Goal: Information Seeking & Learning: Check status

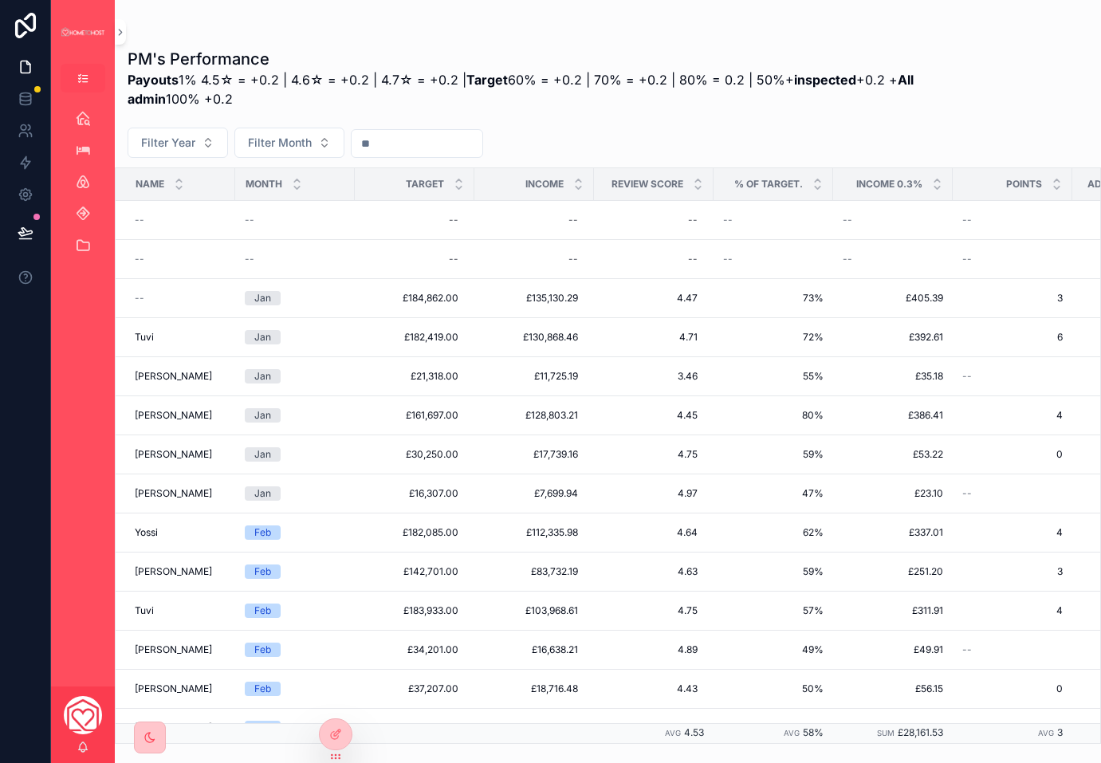
click at [89, 80] on button "scrollable content" at bounding box center [83, 78] width 45 height 29
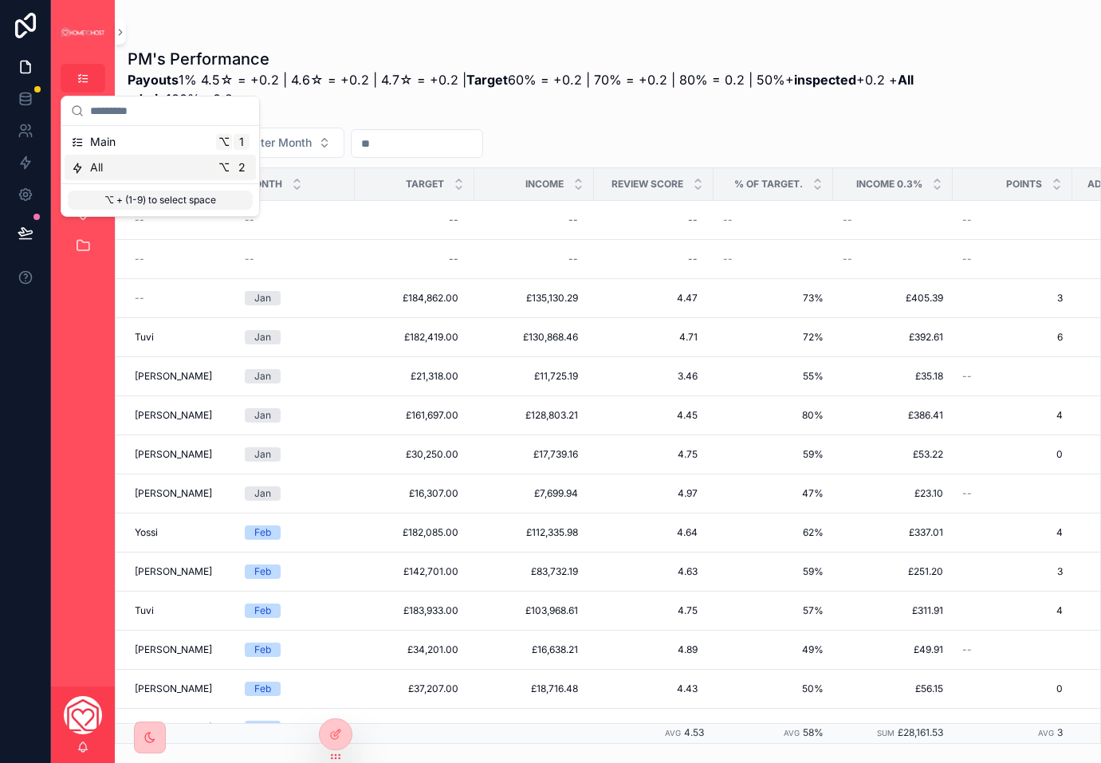
click at [99, 163] on span "All" at bounding box center [96, 168] width 13 height 16
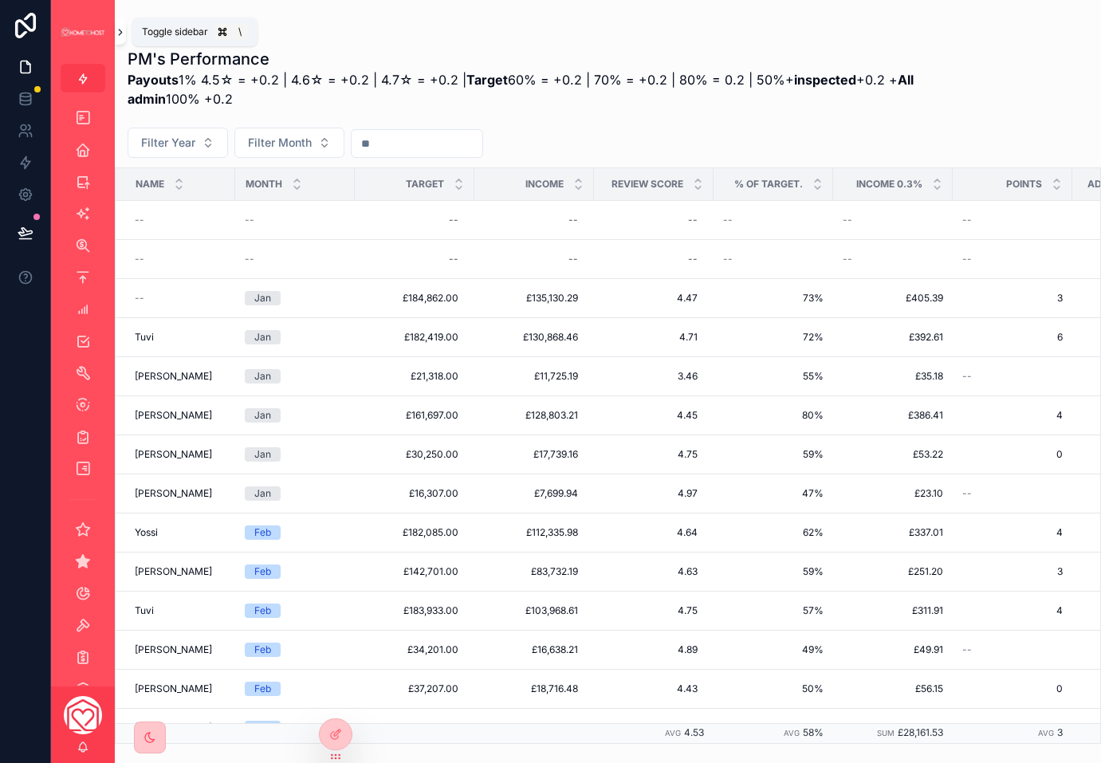
click at [119, 28] on icon "scrollable content" at bounding box center [120, 32] width 11 height 12
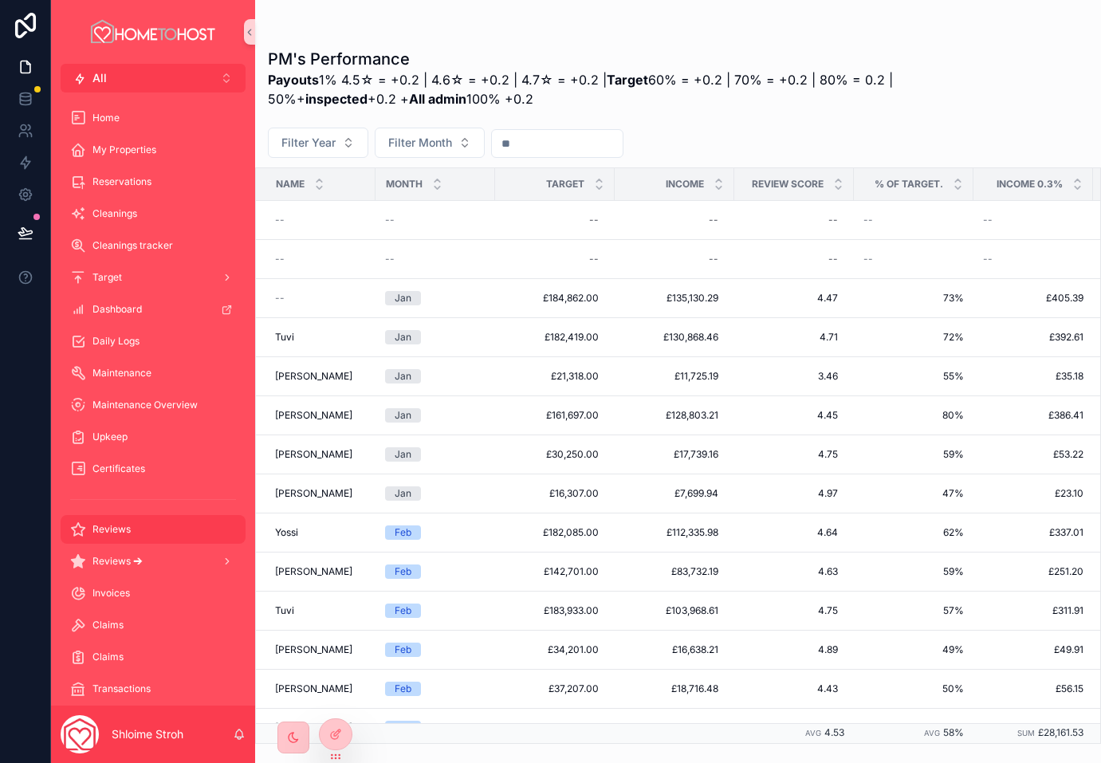
click at [111, 519] on div "Reviews" at bounding box center [153, 530] width 166 height 26
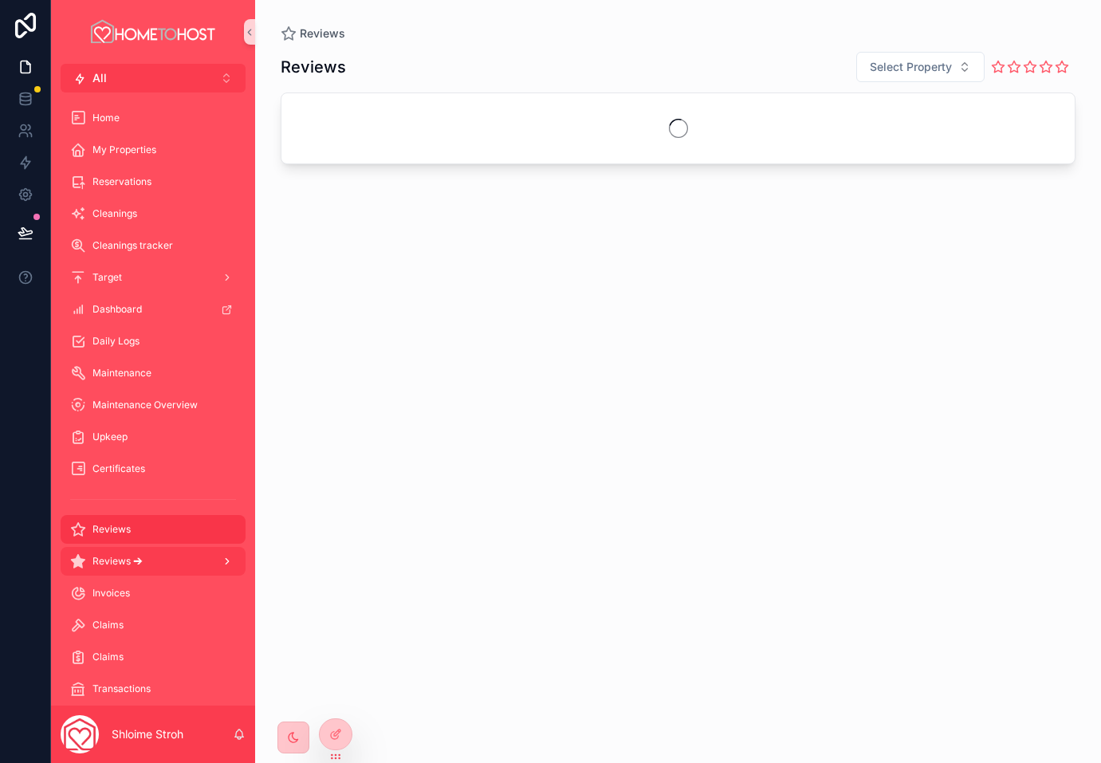
click at [219, 561] on div "scrollable content" at bounding box center [225, 562] width 21 height 26
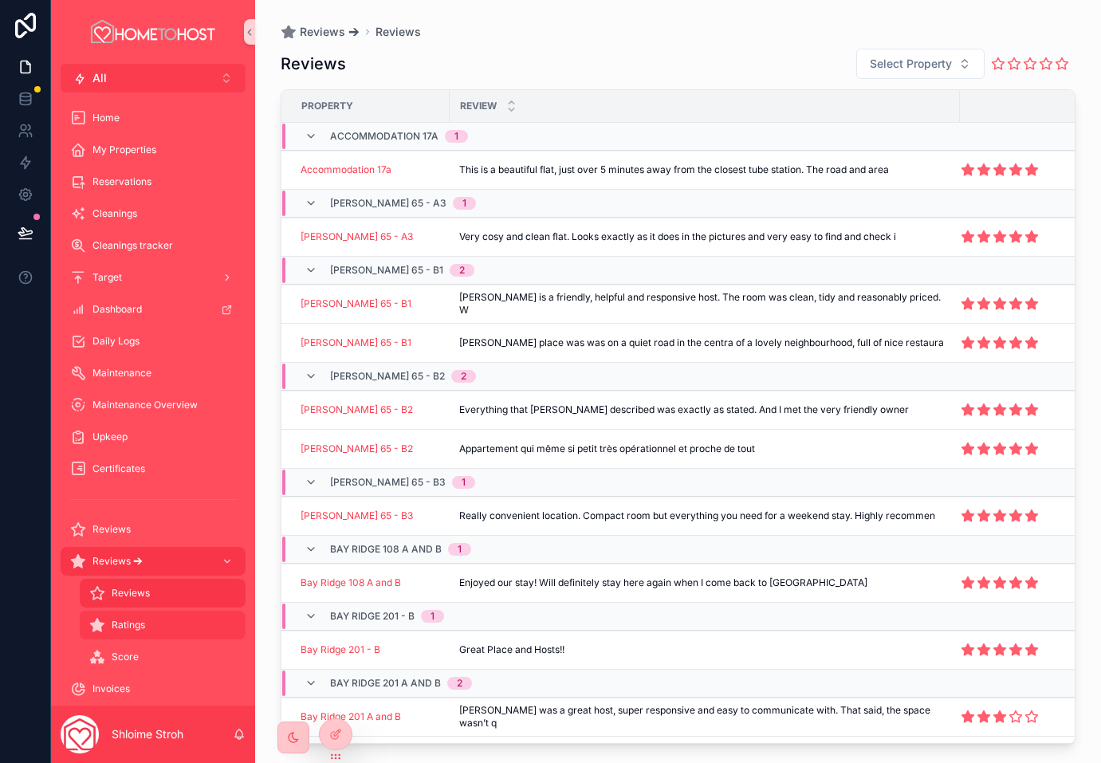
click at [138, 627] on span "Ratings" at bounding box center [128, 625] width 33 height 13
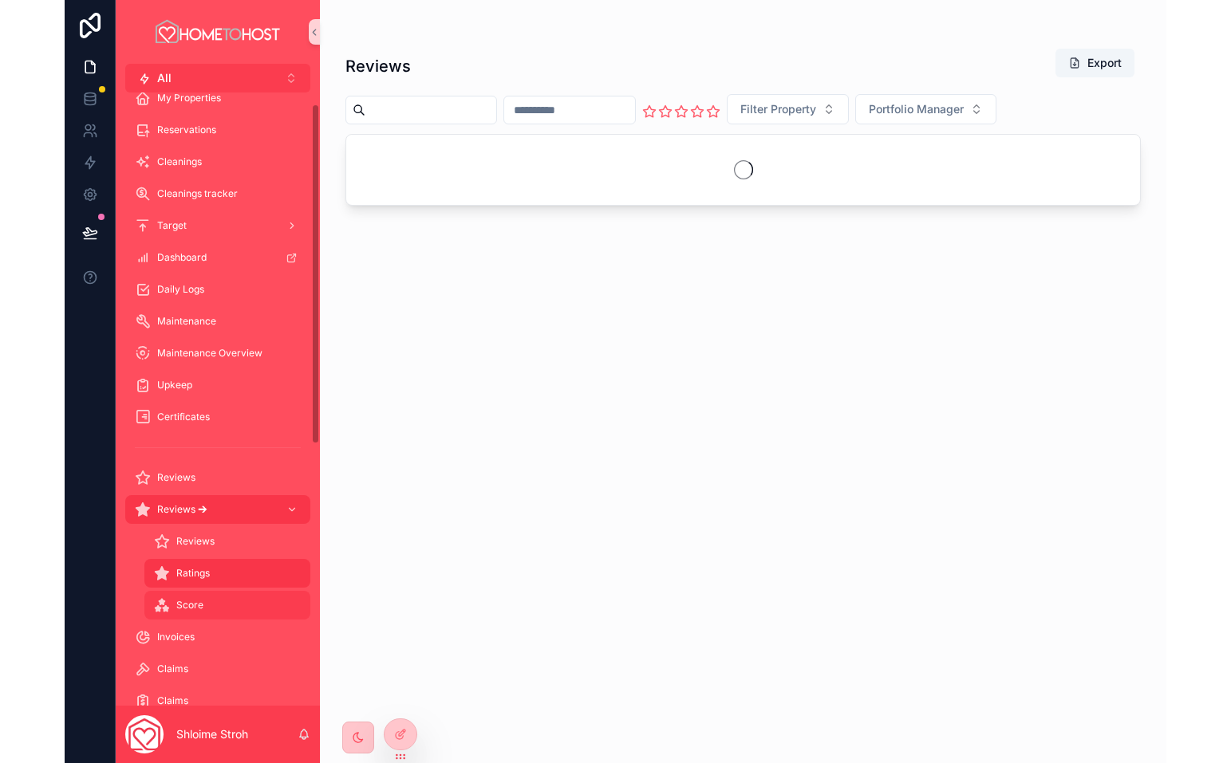
scroll to position [74, 0]
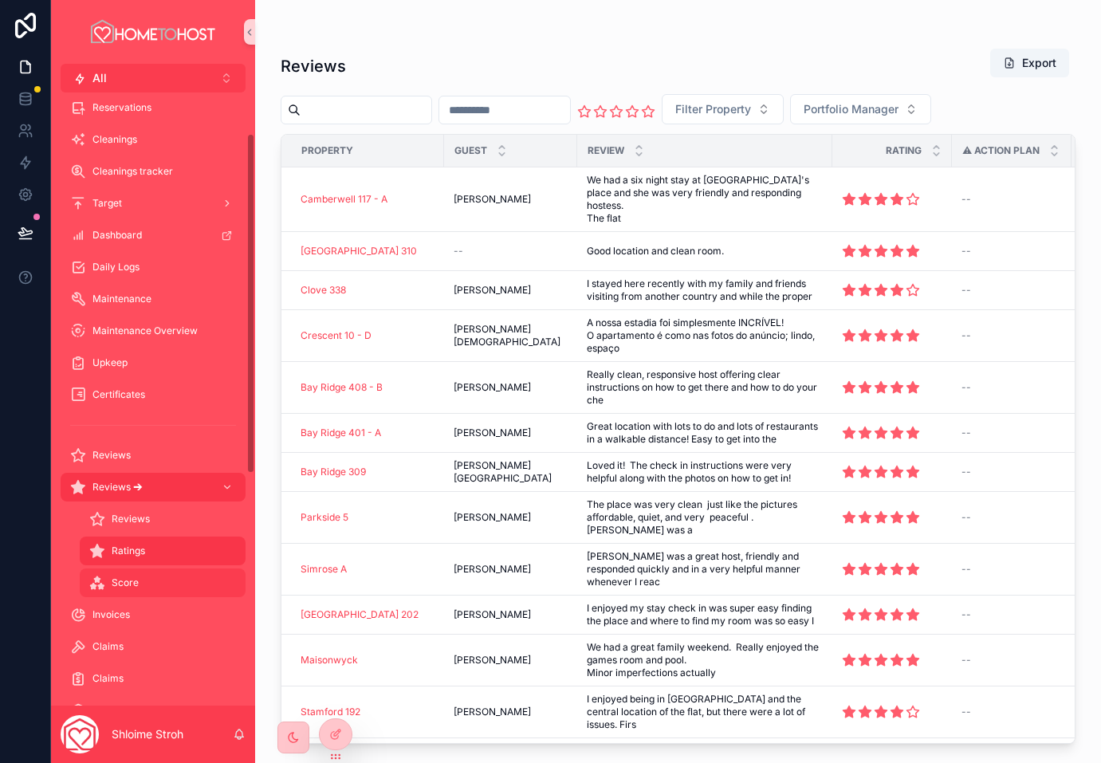
click at [122, 581] on span "Score" at bounding box center [125, 583] width 27 height 13
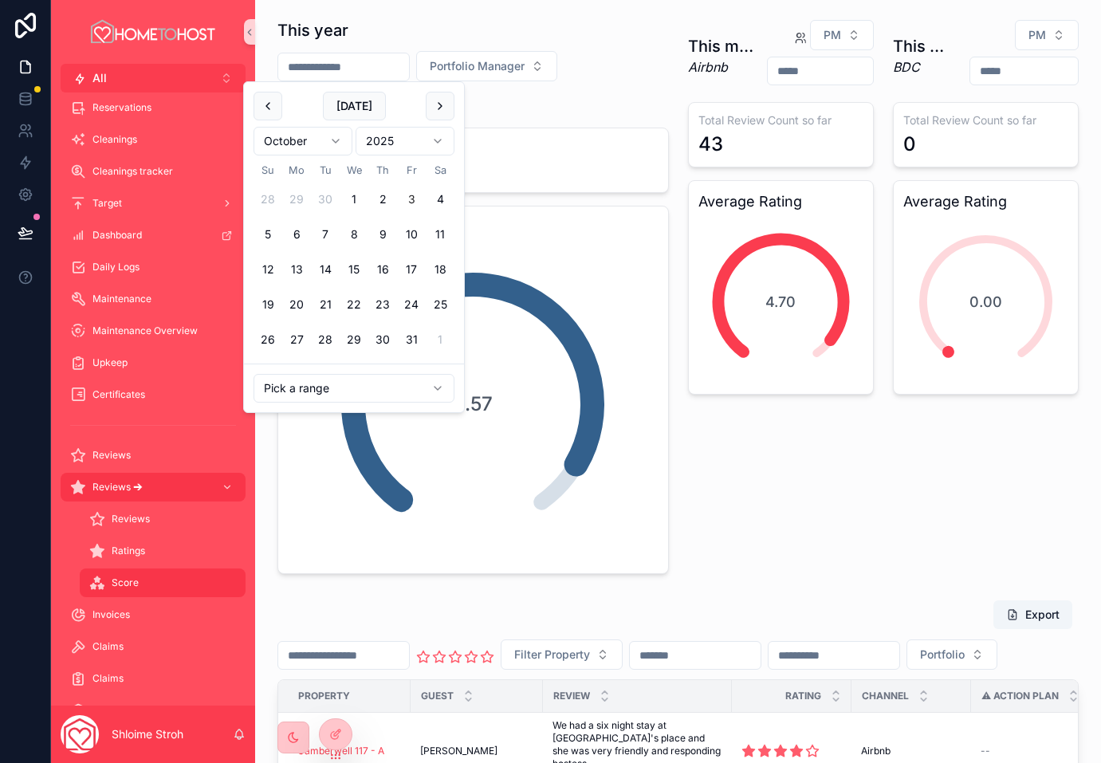
click at [392, 70] on input "scrollable content" at bounding box center [343, 67] width 131 height 22
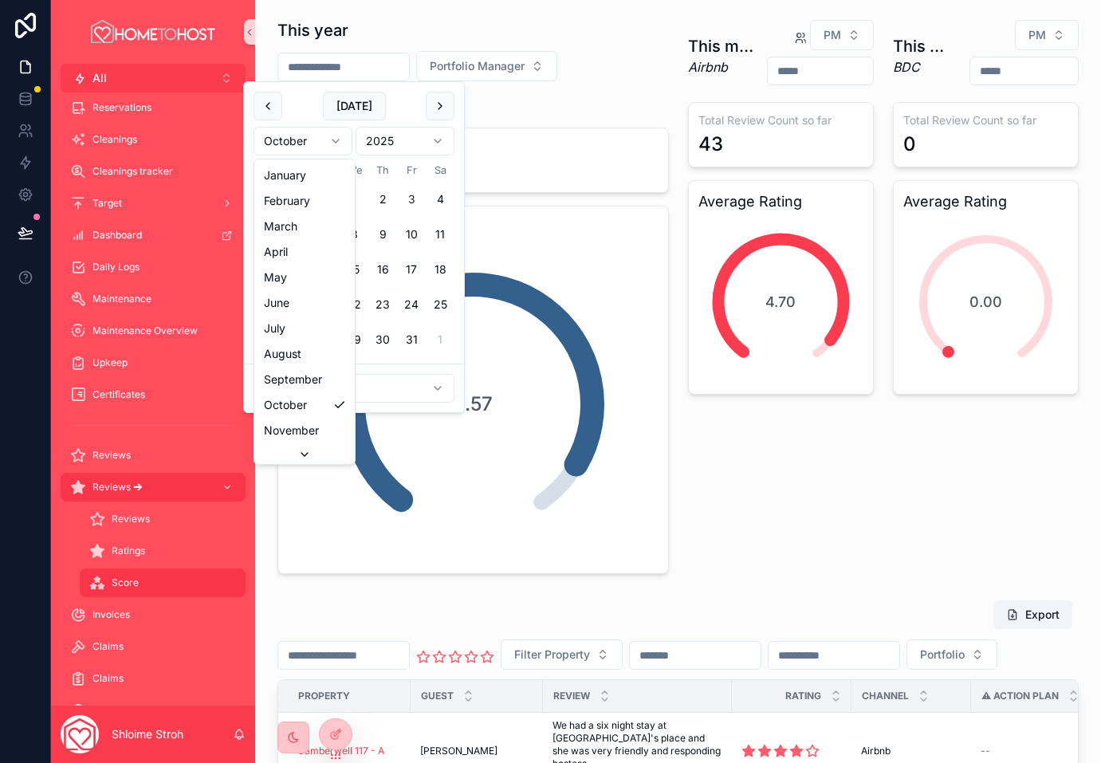
click at [336, 145] on html "All ⌥ 2 Home My Properties Reservations Cleanings Cleanings tracker Target Dash…" at bounding box center [550, 381] width 1101 height 763
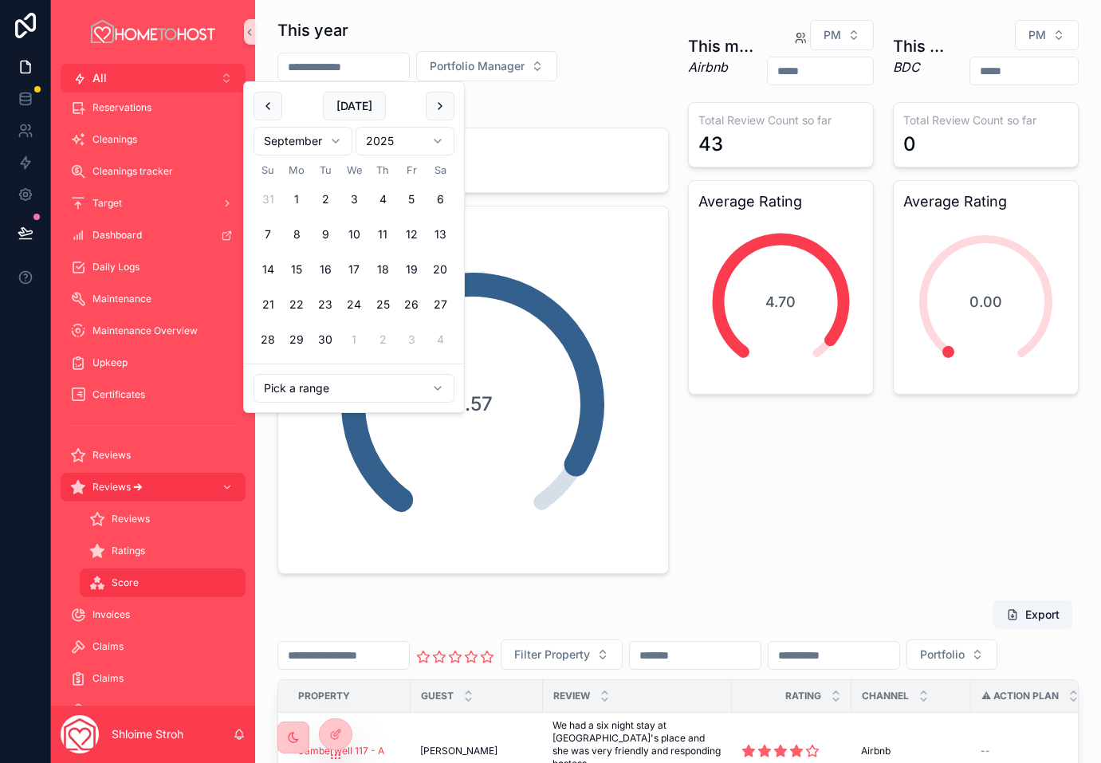
click at [300, 191] on button "1" at bounding box center [296, 199] width 29 height 29
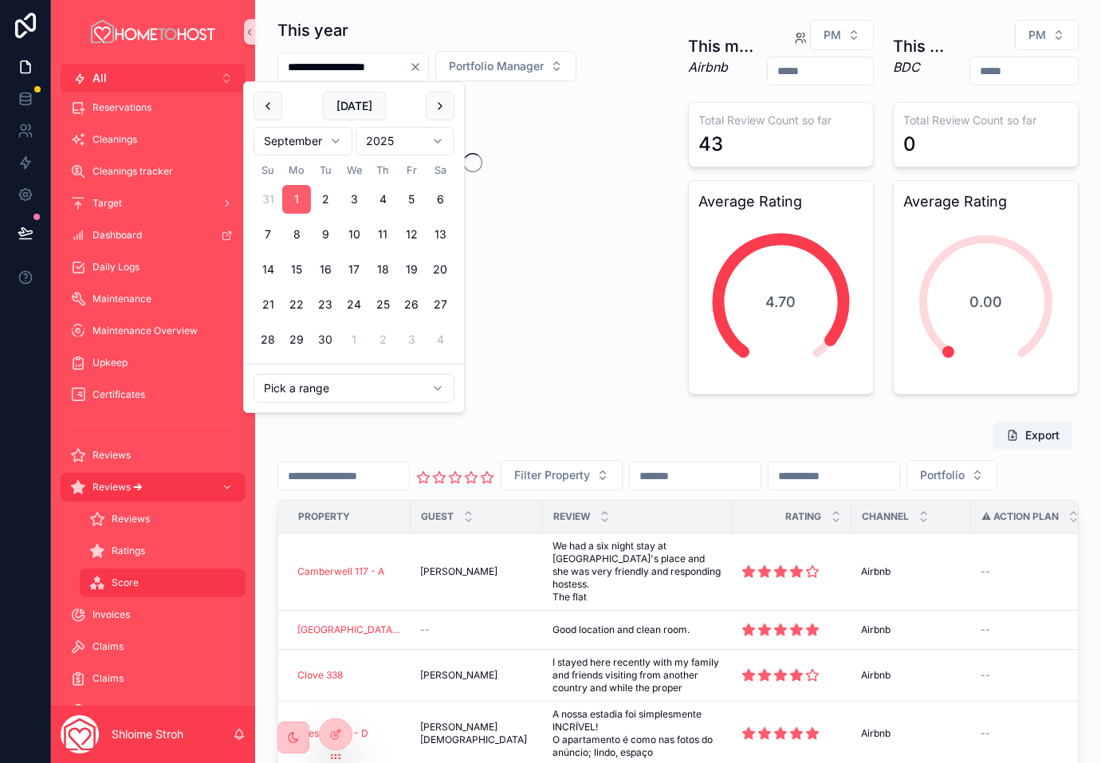
click at [319, 336] on button "30" at bounding box center [325, 339] width 29 height 29
type input "**********"
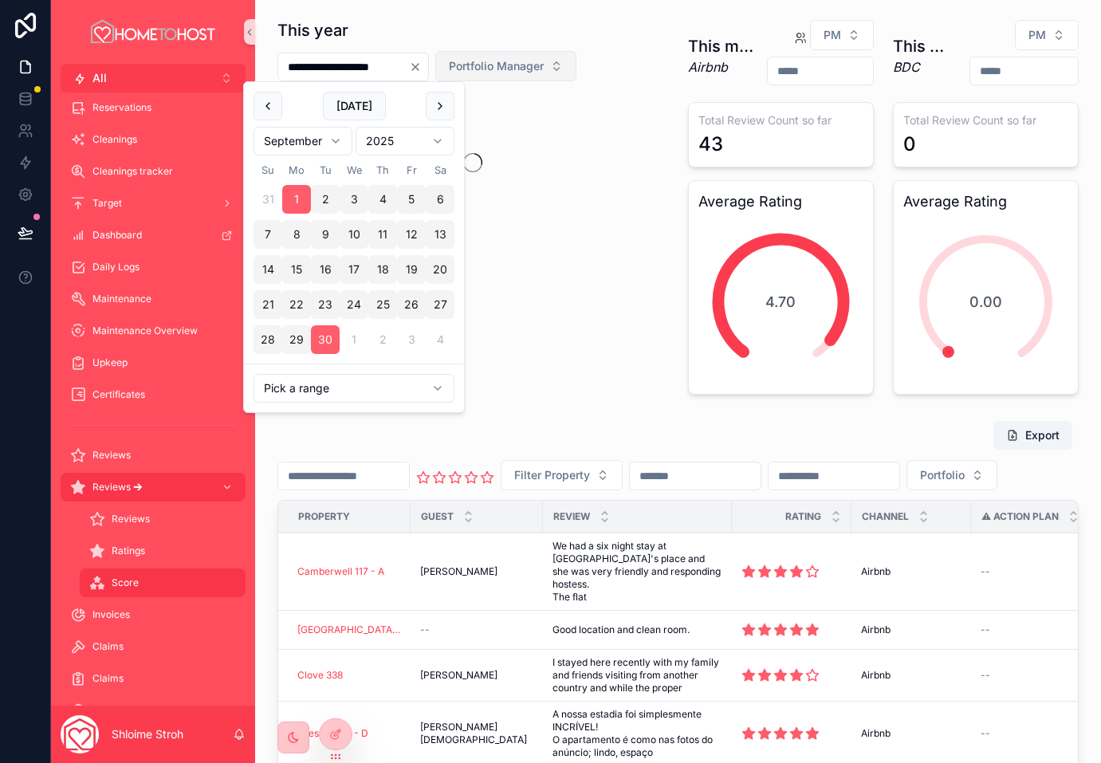
click at [544, 70] on span "Portfolio Manager" at bounding box center [496, 66] width 95 height 16
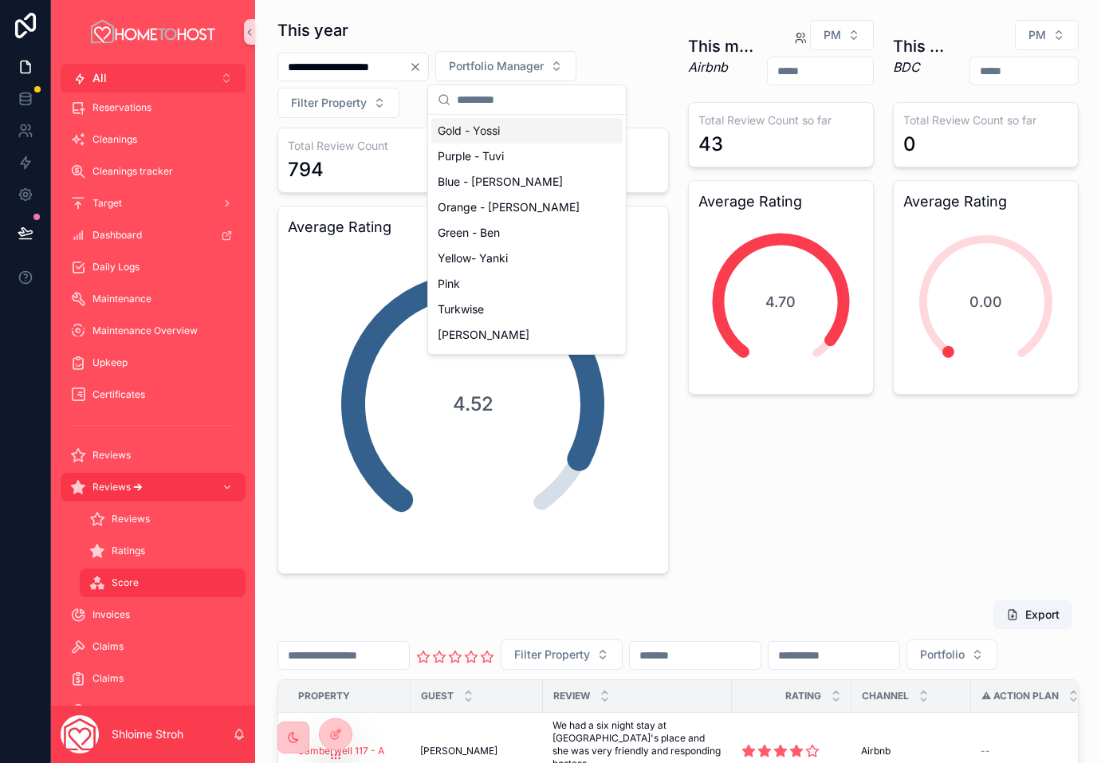
click at [517, 128] on div "Gold - Yossi" at bounding box center [526, 131] width 191 height 26
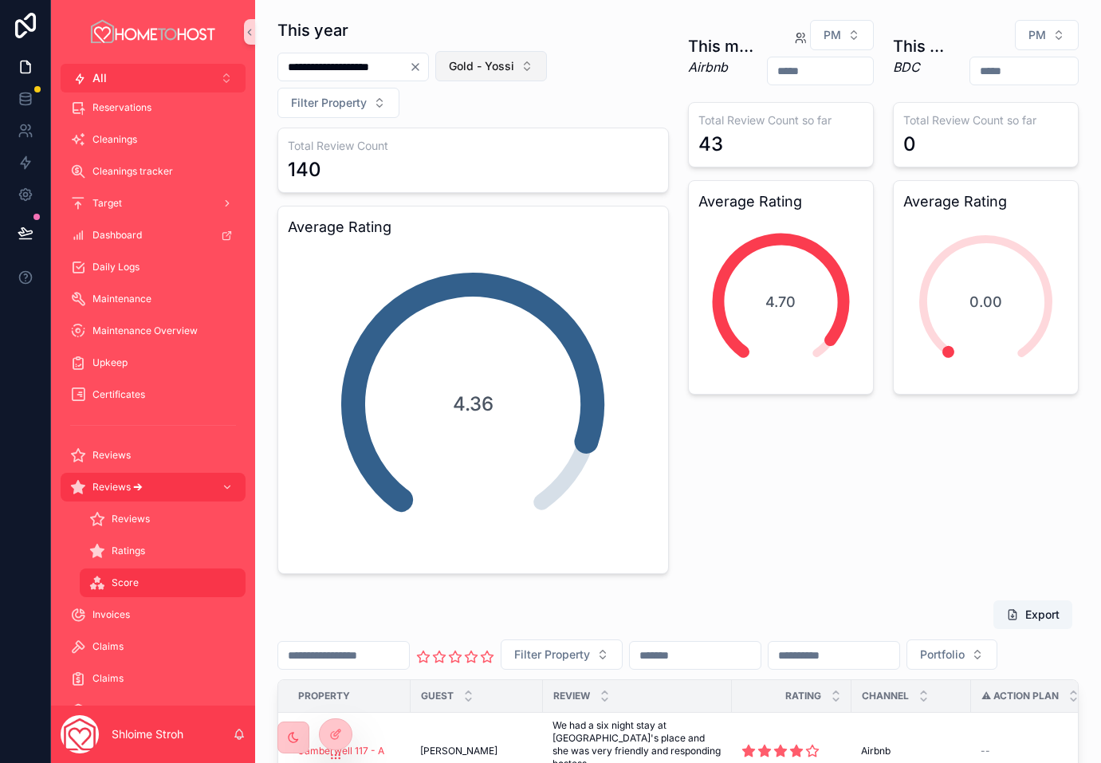
click at [514, 66] on span "Gold - Yossi" at bounding box center [481, 66] width 65 height 16
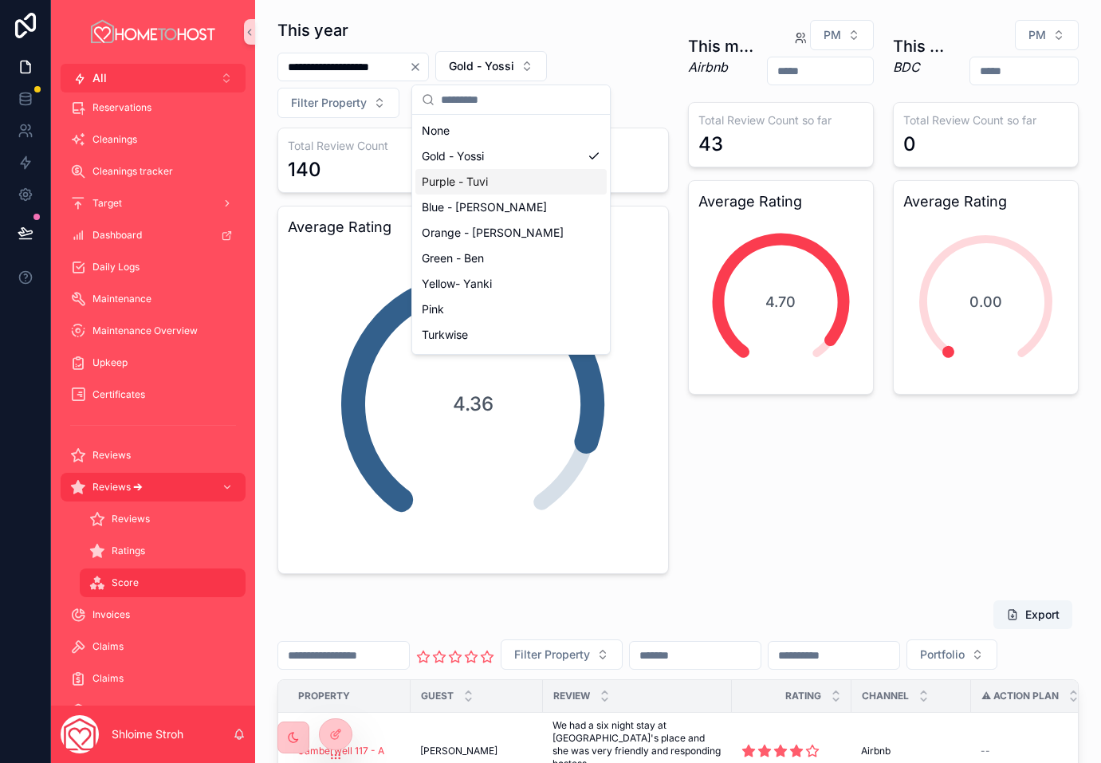
click at [470, 180] on div "Purple - Tuvi" at bounding box center [511, 182] width 191 height 26
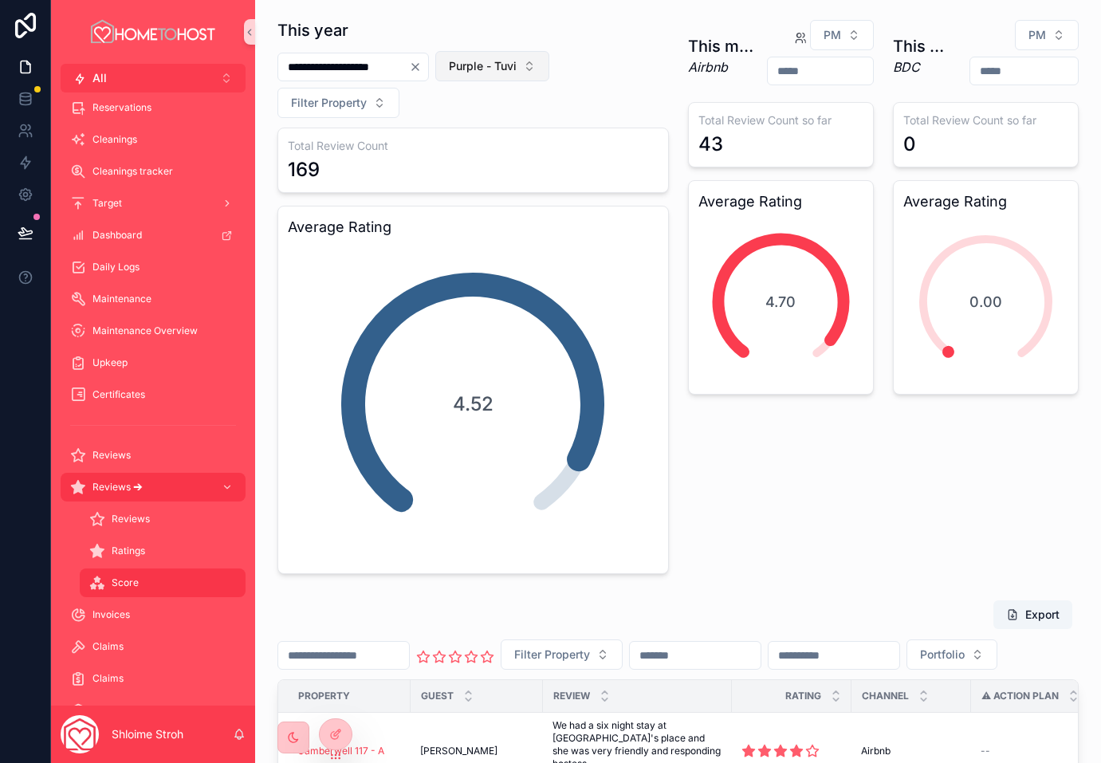
click at [501, 72] on span "Purple - Tuvi" at bounding box center [483, 66] width 68 height 16
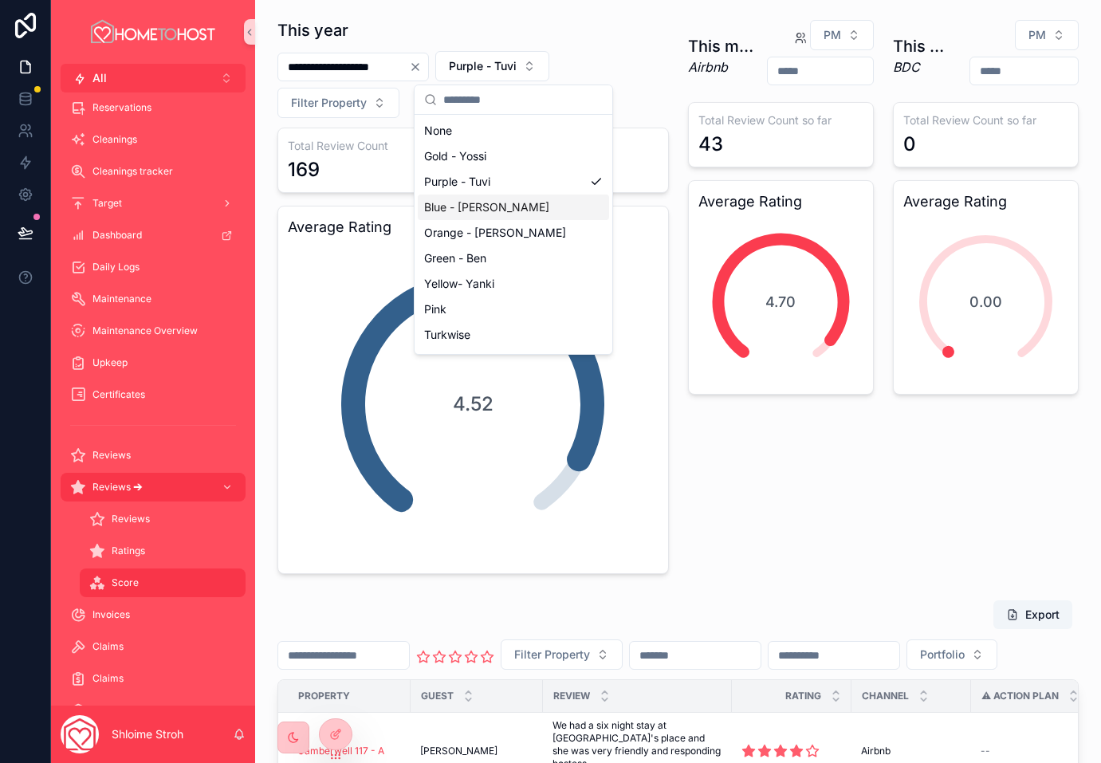
click at [497, 205] on div "Blue - [PERSON_NAME]" at bounding box center [513, 208] width 191 height 26
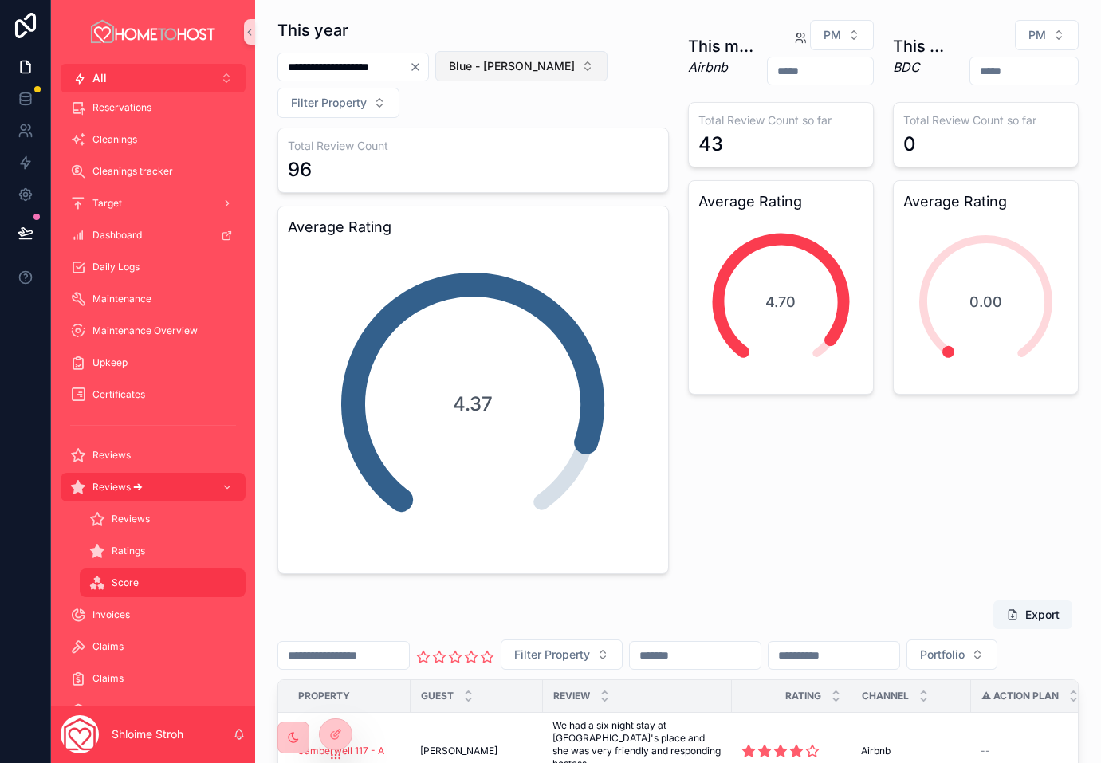
click at [492, 66] on span "Blue - [PERSON_NAME]" at bounding box center [512, 66] width 126 height 16
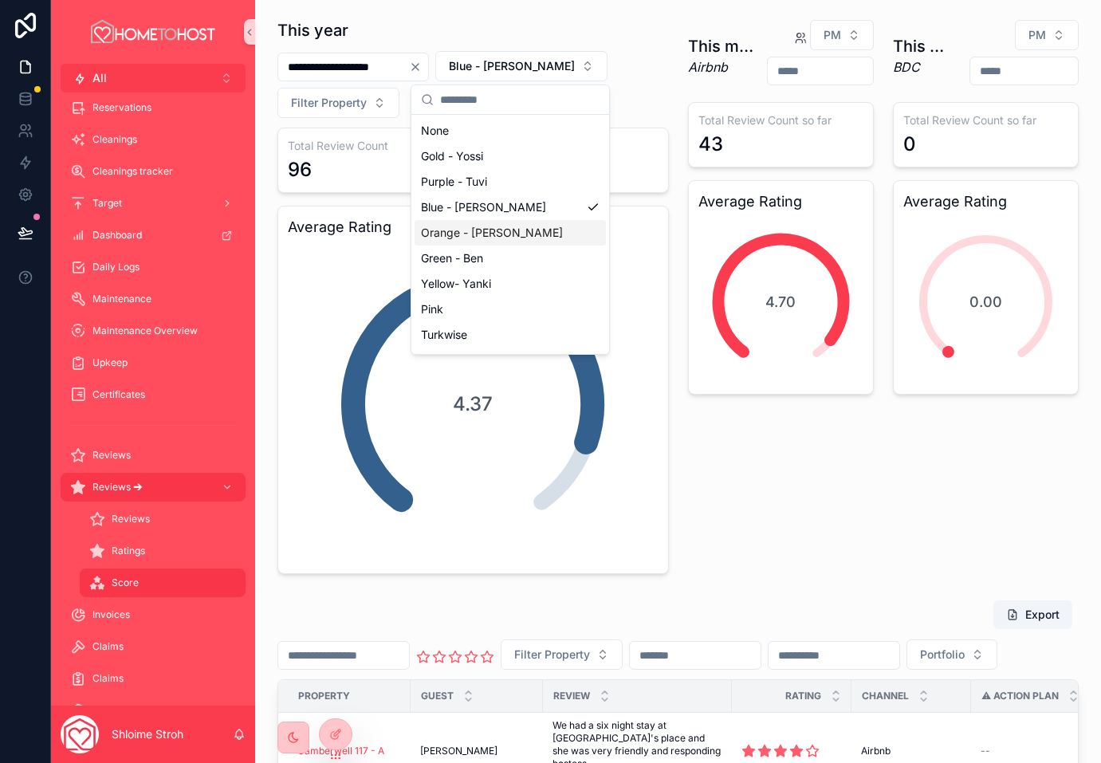
click at [483, 234] on div "Orange - [PERSON_NAME]" at bounding box center [510, 233] width 191 height 26
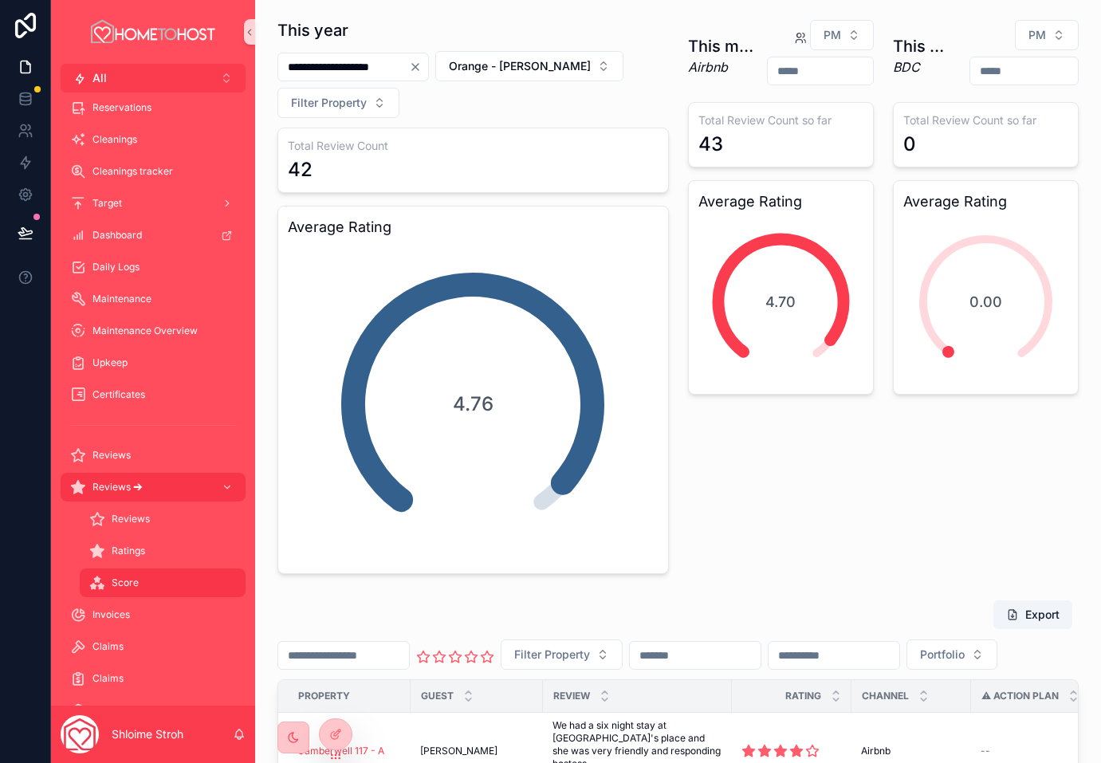
drag, startPoint x: 514, startPoint y: 61, endPoint x: 515, endPoint y: 82, distance: 21.6
click at [514, 61] on span "Orange - [PERSON_NAME]" at bounding box center [520, 66] width 142 height 16
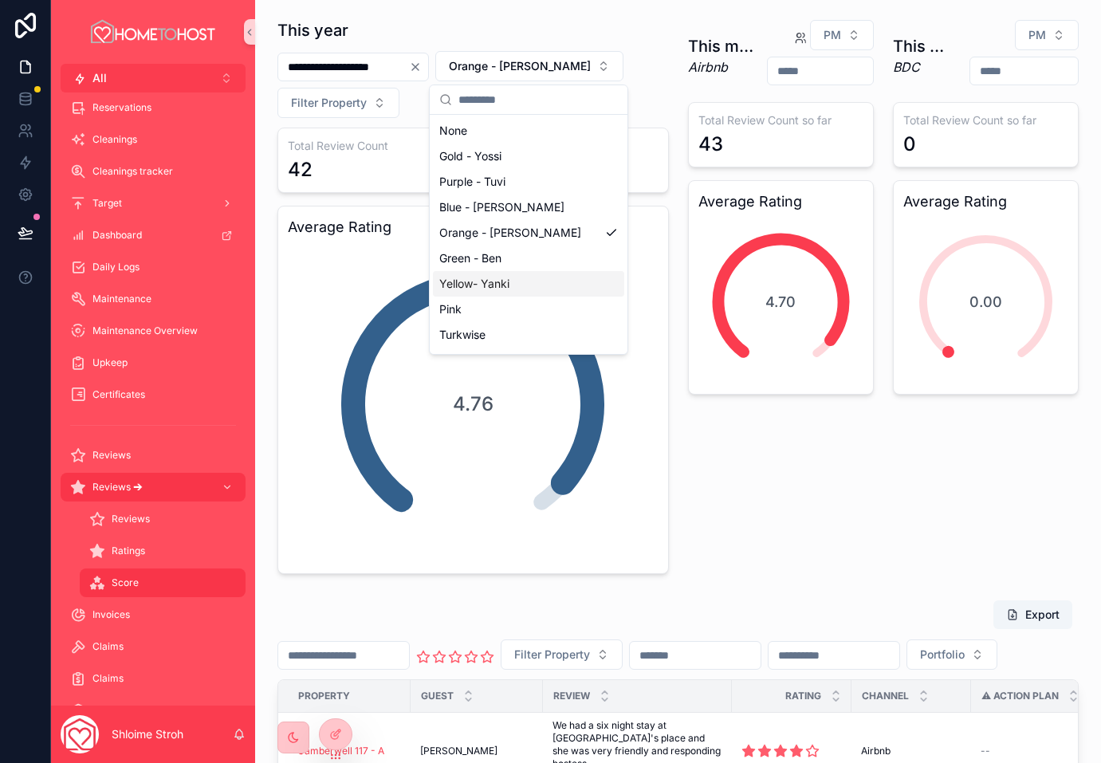
click at [505, 286] on div "Yellow- Yanki" at bounding box center [528, 284] width 191 height 26
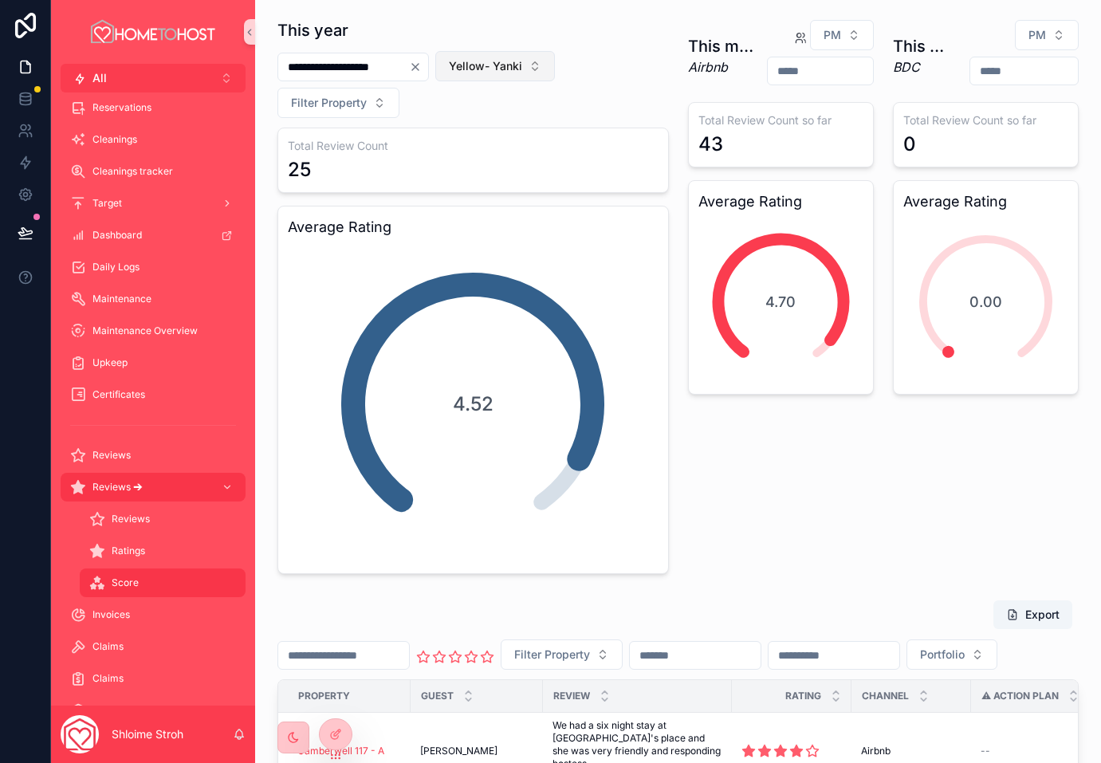
click at [495, 63] on span "Yellow- Yanki" at bounding box center [485, 66] width 73 height 16
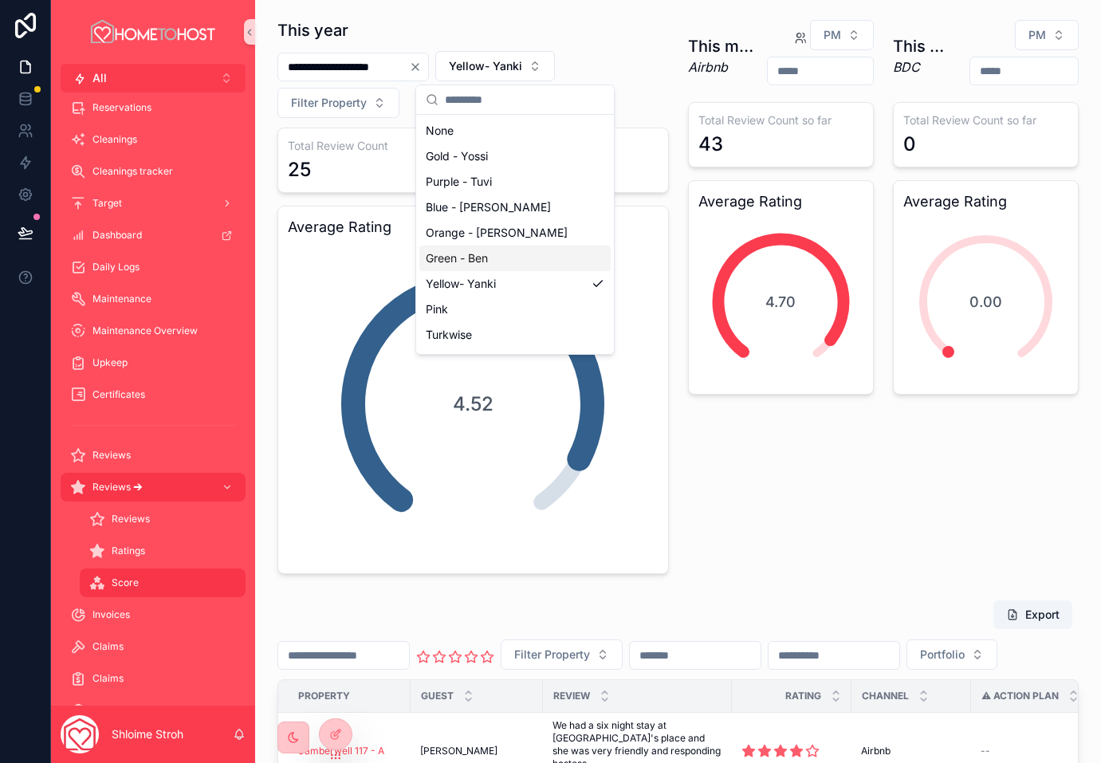
click at [494, 250] on div "Green - Ben" at bounding box center [515, 259] width 191 height 26
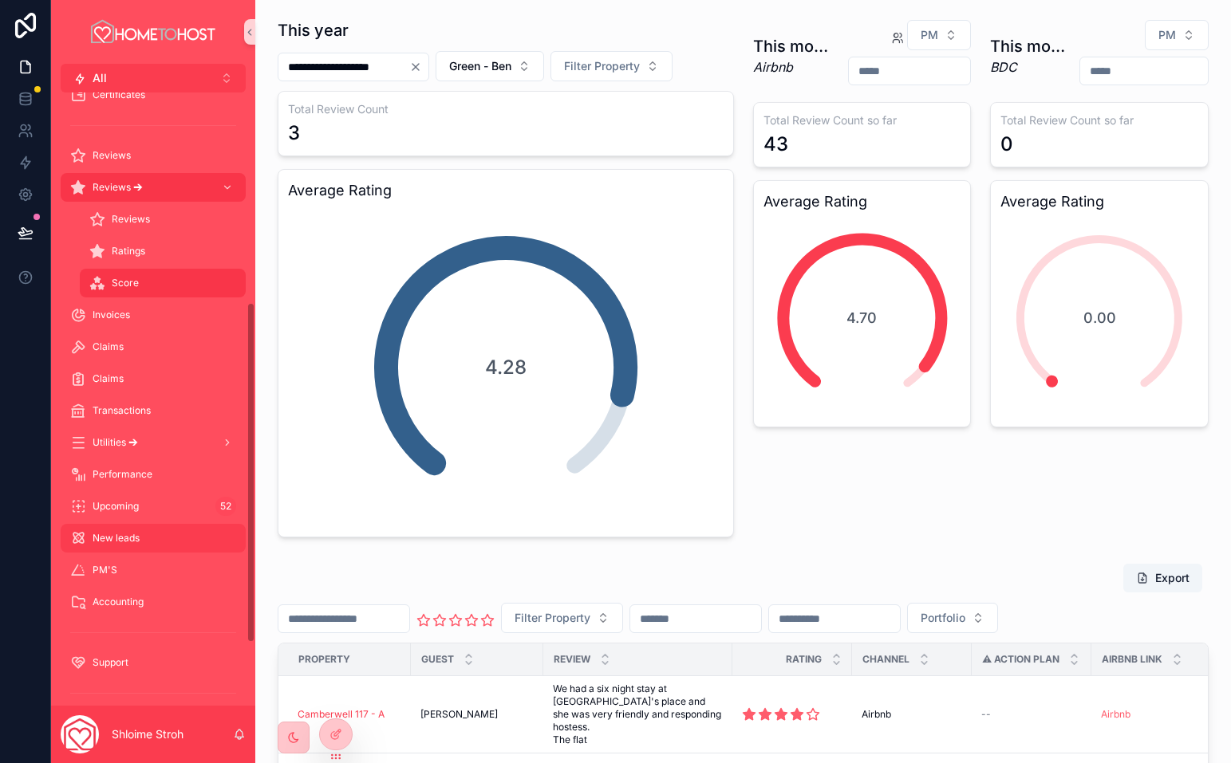
scroll to position [378, 0]
click at [132, 569] on div "PM'S" at bounding box center [153, 566] width 166 height 26
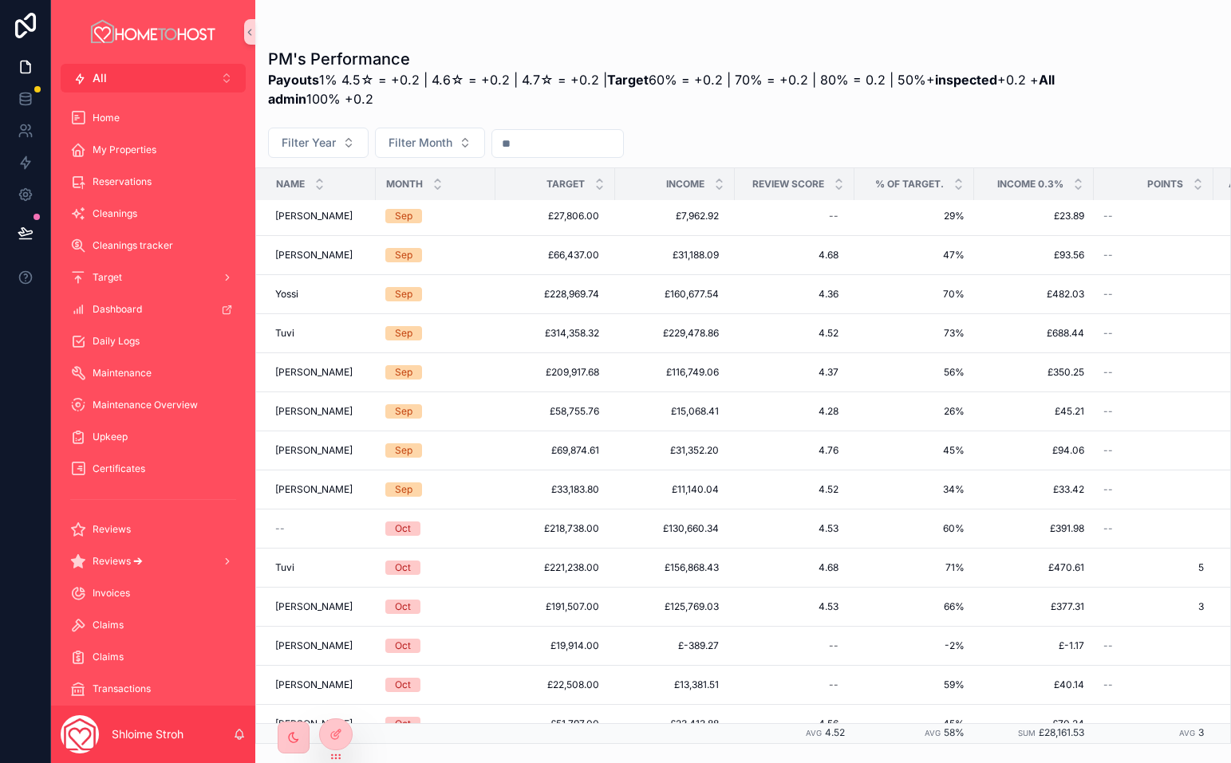
scroll to position [3386, 0]
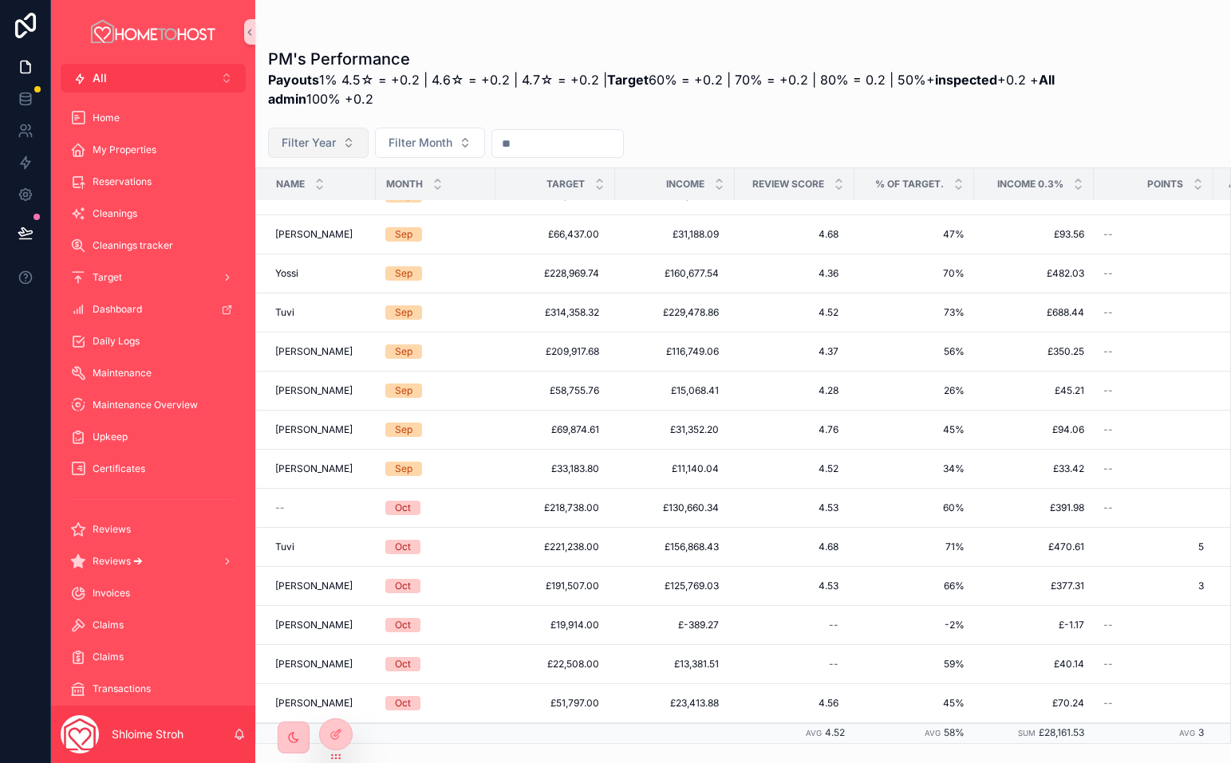
click at [356, 140] on button "Filter Year" at bounding box center [318, 143] width 100 height 30
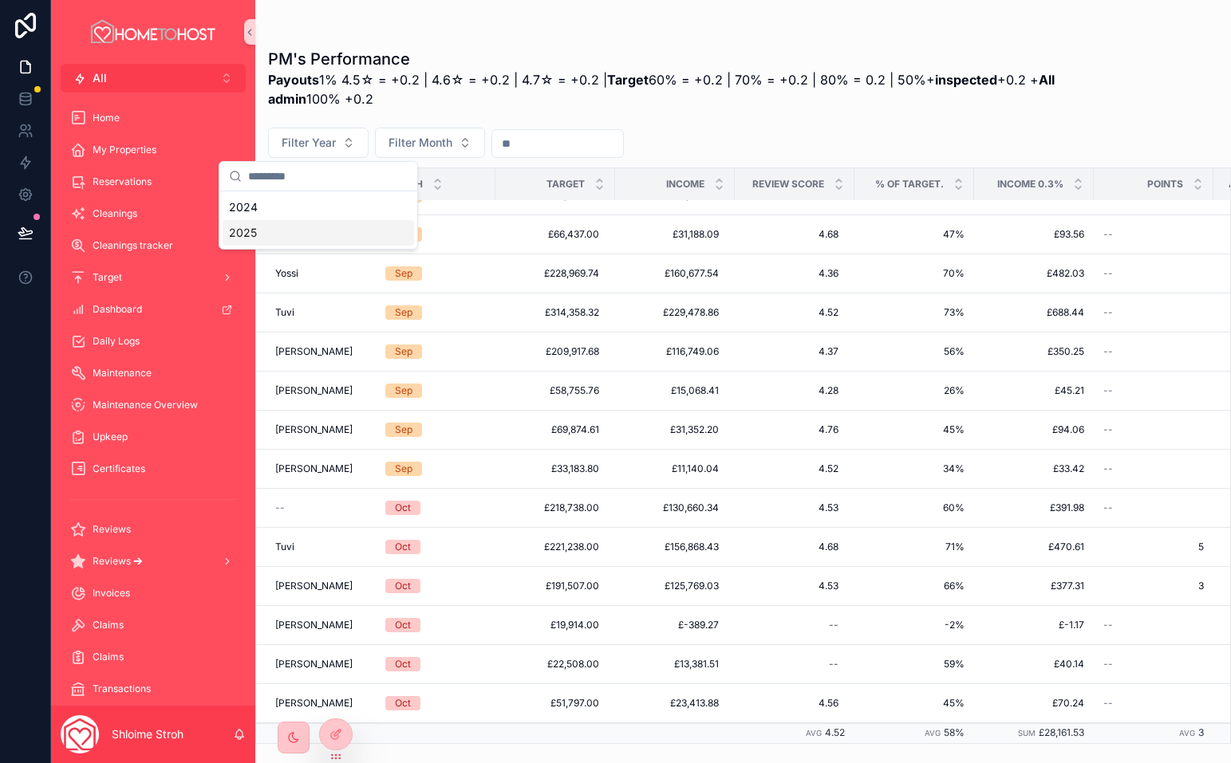
click at [314, 232] on div "2025" at bounding box center [318, 233] width 191 height 26
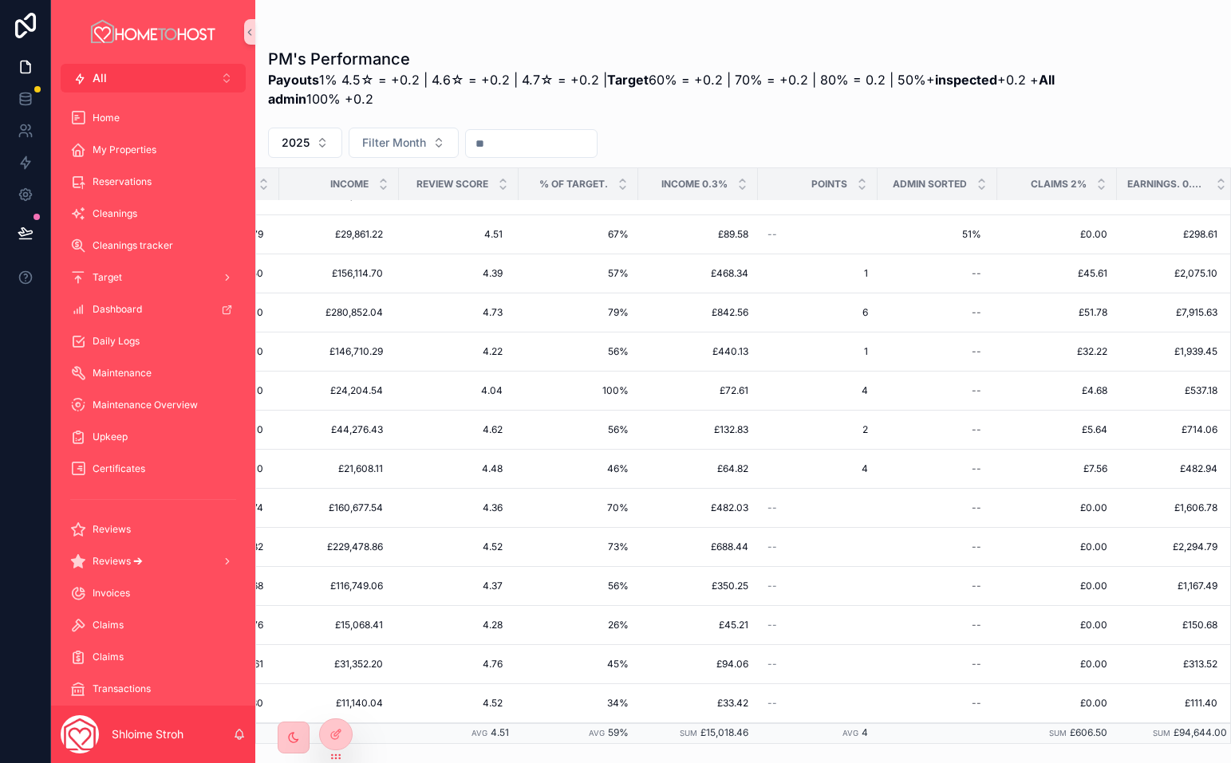
scroll to position [1627, 344]
